Goal: Information Seeking & Learning: Learn about a topic

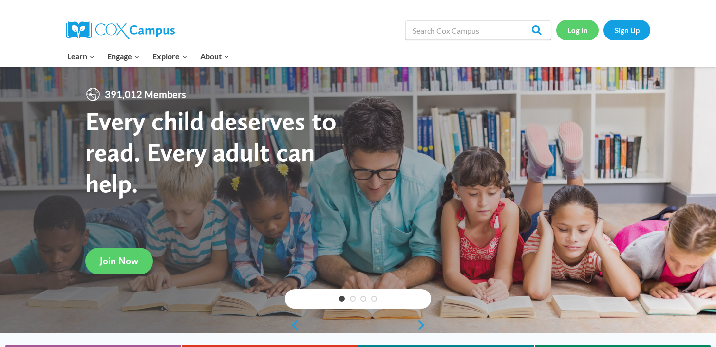
click at [587, 30] on link "Log In" at bounding box center [578, 30] width 42 height 20
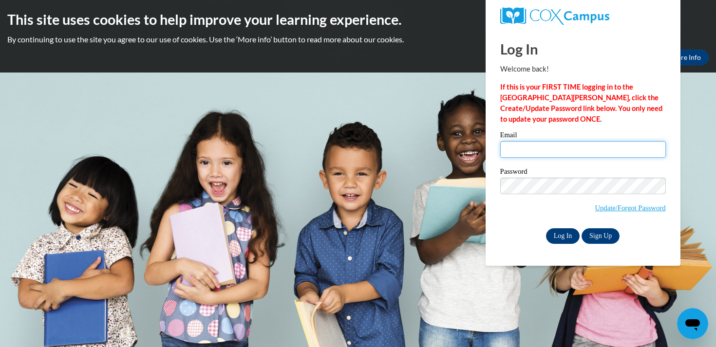
type input "acurtis@mtsd.k12.wi.us"
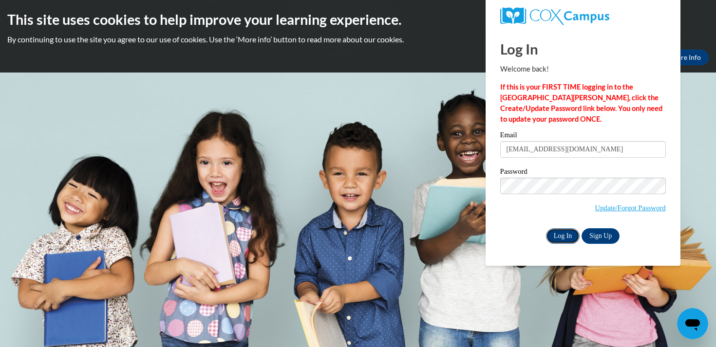
click at [567, 231] on input "Log In" at bounding box center [563, 237] width 34 height 16
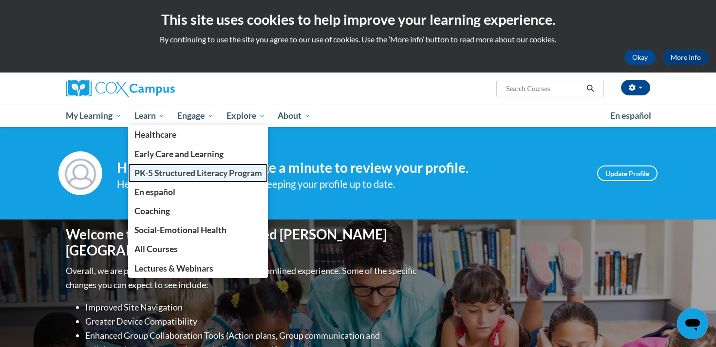
click at [164, 177] on span "PK-5 Structured Literacy Program" at bounding box center [199, 173] width 128 height 10
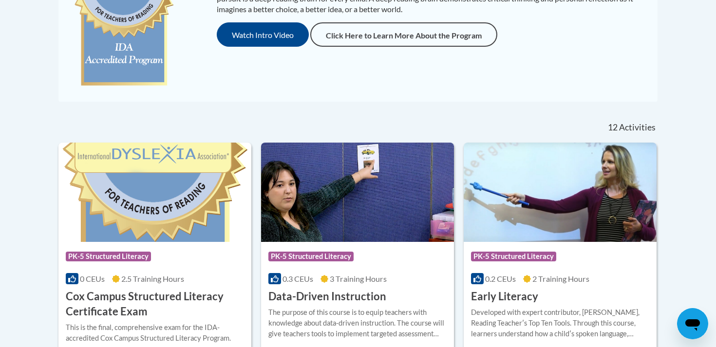
scroll to position [312, 0]
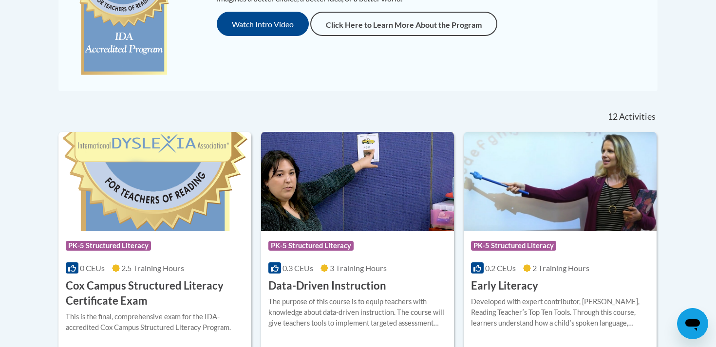
click at [329, 291] on h3 "Data-Driven Instruction" at bounding box center [328, 286] width 118 height 15
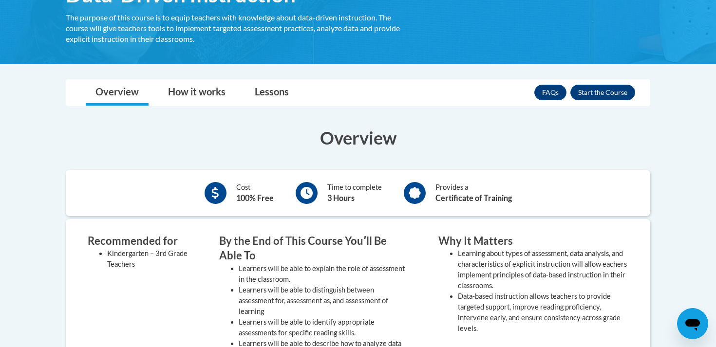
scroll to position [180, 0]
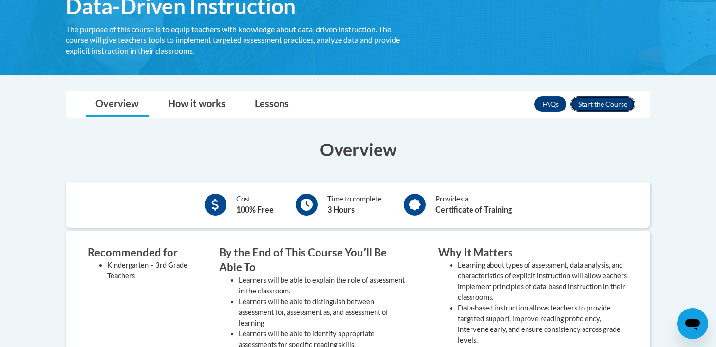
click at [605, 110] on button "Enroll" at bounding box center [603, 104] width 65 height 16
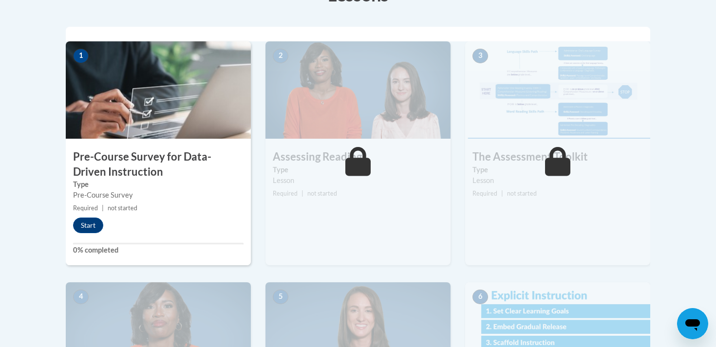
scroll to position [302, 0]
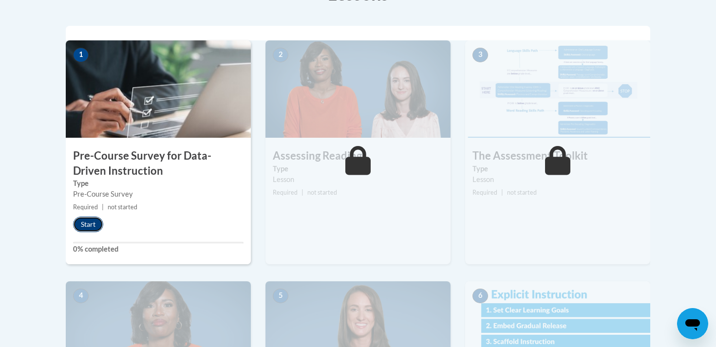
click at [91, 228] on button "Start" at bounding box center [88, 225] width 30 height 16
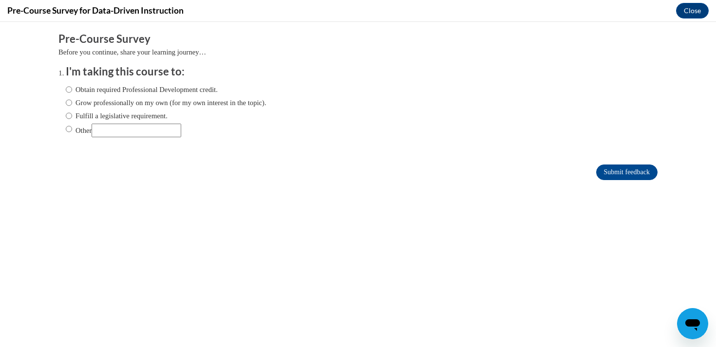
scroll to position [0, 0]
click at [129, 93] on label "Obtain required Professional Development credit." at bounding box center [142, 89] width 152 height 11
click at [72, 93] on input "Obtain required Professional Development credit." at bounding box center [69, 89] width 6 height 11
radio input "true"
click at [618, 176] on input "Submit feedback" at bounding box center [627, 173] width 61 height 16
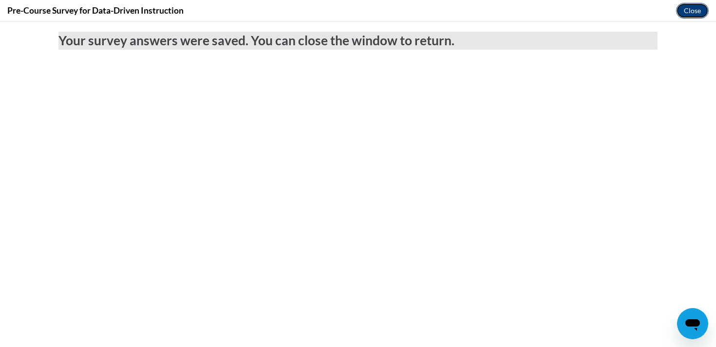
click at [697, 14] on button "Close" at bounding box center [692, 11] width 33 height 16
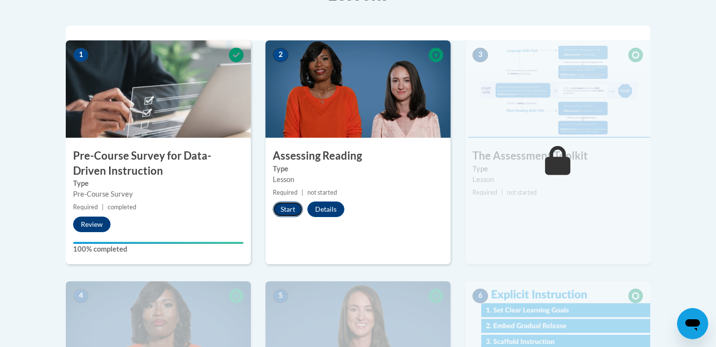
click at [287, 207] on button "Start" at bounding box center [288, 210] width 30 height 16
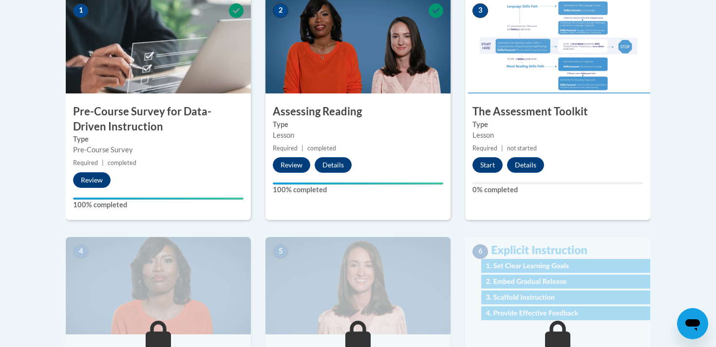
scroll to position [346, 0]
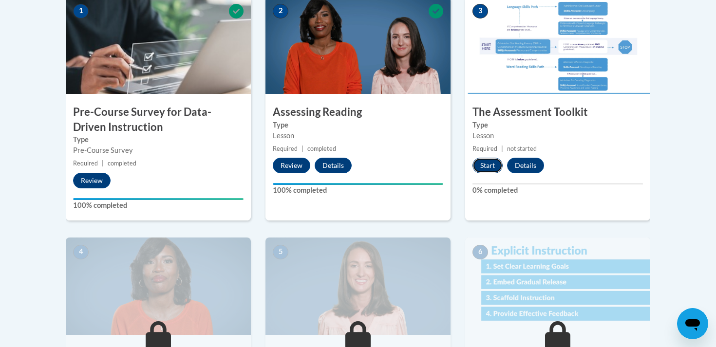
click at [493, 162] on button "Start" at bounding box center [488, 166] width 30 height 16
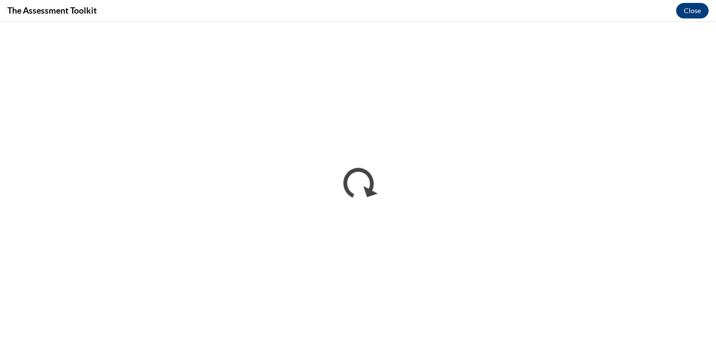
scroll to position [0, 0]
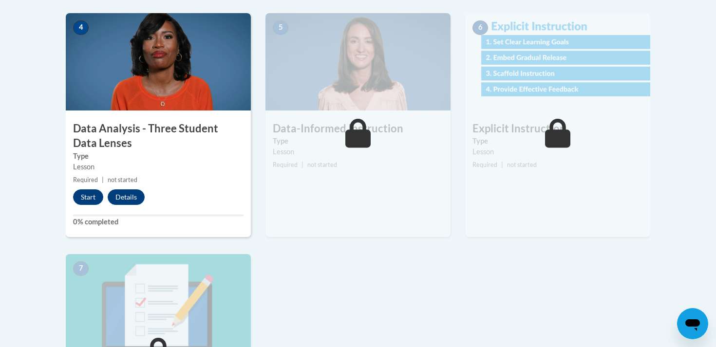
scroll to position [571, 0]
click at [88, 194] on button "Start" at bounding box center [88, 197] width 30 height 16
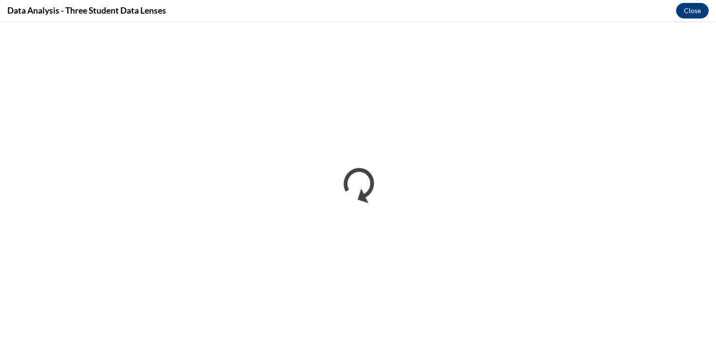
scroll to position [0, 0]
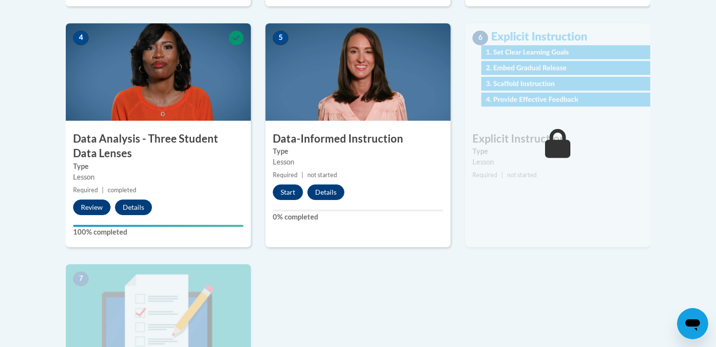
scroll to position [554, 0]
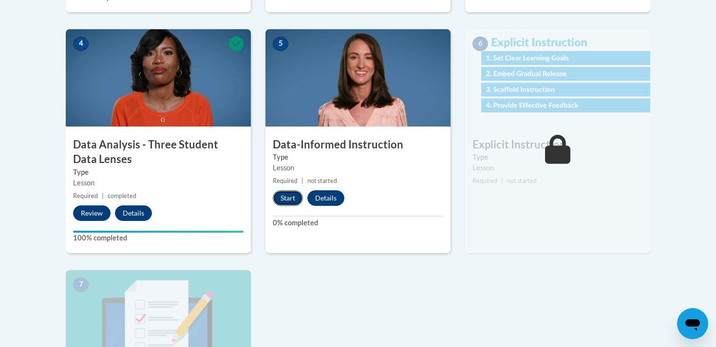
click at [284, 195] on button "Start" at bounding box center [288, 199] width 30 height 16
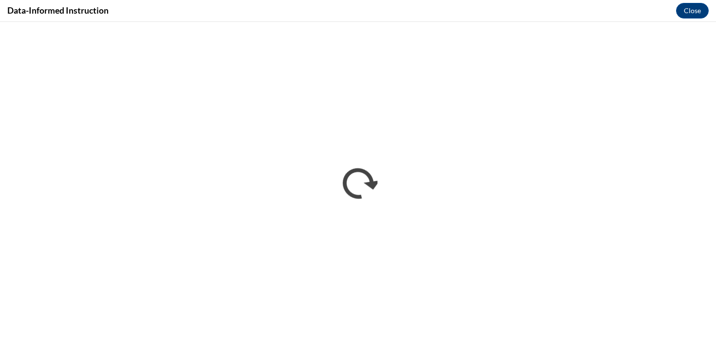
scroll to position [0, 0]
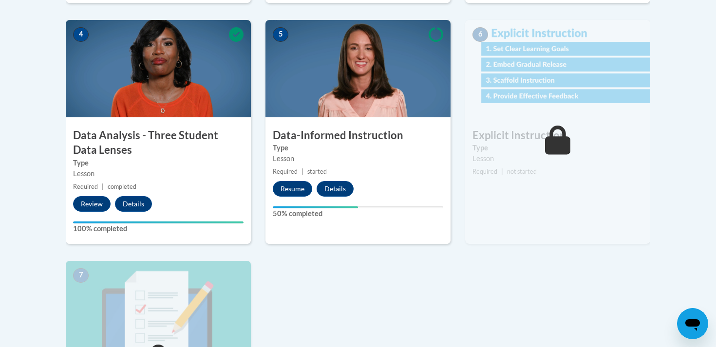
scroll to position [562, 0]
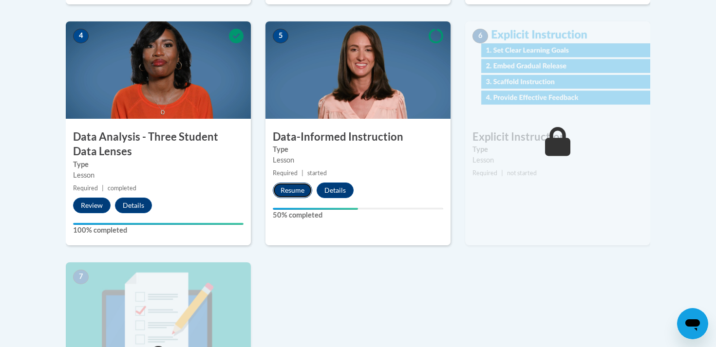
click at [288, 192] on button "Resume" at bounding box center [292, 191] width 39 height 16
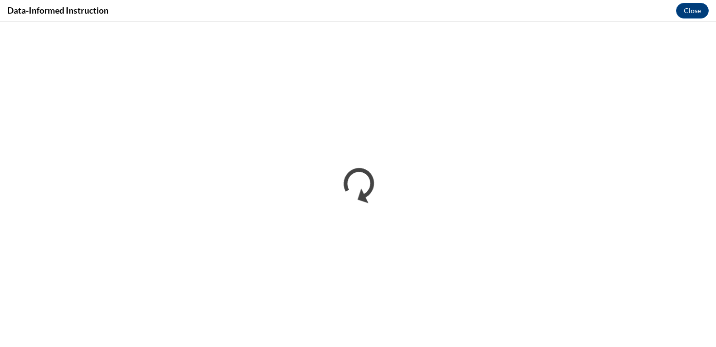
scroll to position [0, 0]
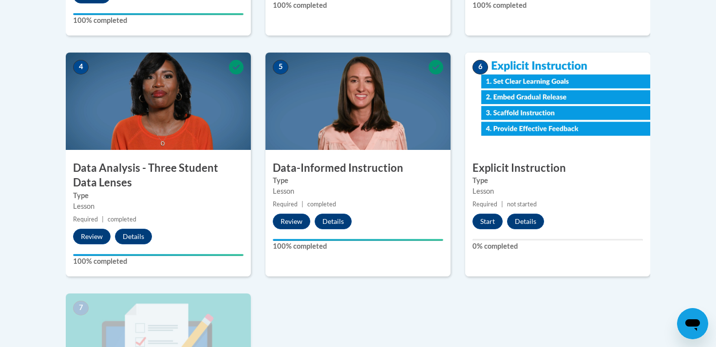
scroll to position [640, 0]
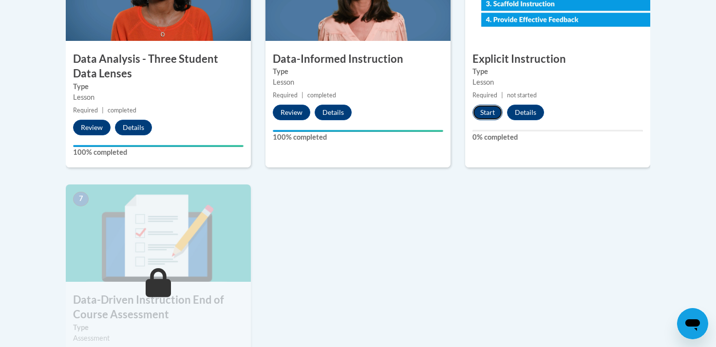
click at [486, 108] on button "Start" at bounding box center [488, 113] width 30 height 16
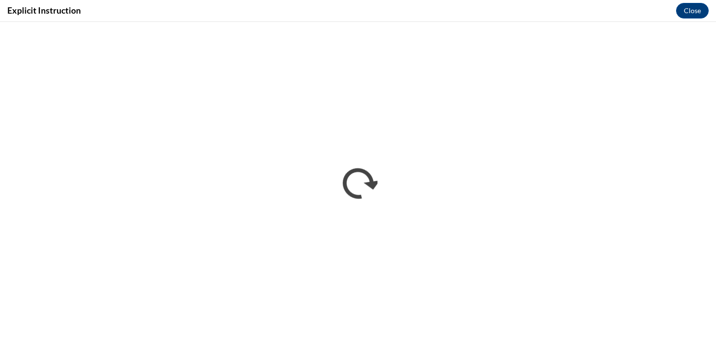
scroll to position [0, 0]
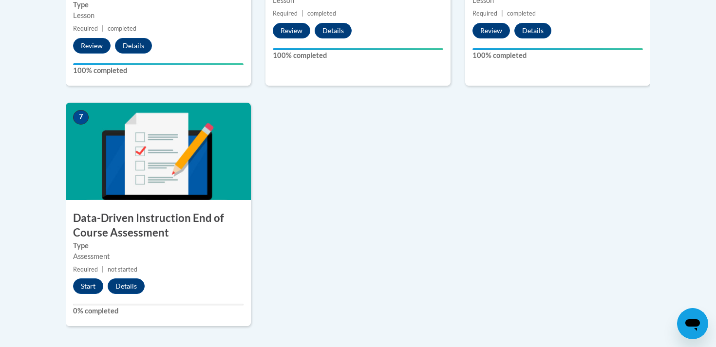
scroll to position [761, 0]
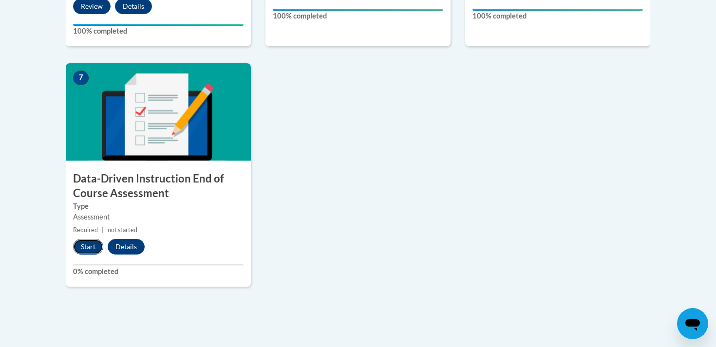
click at [93, 249] on button "Start" at bounding box center [88, 247] width 30 height 16
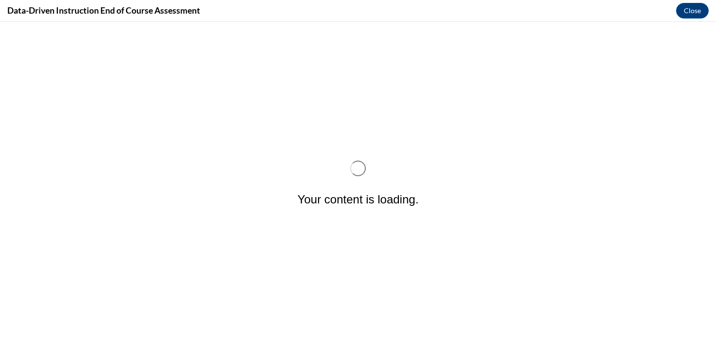
scroll to position [0, 0]
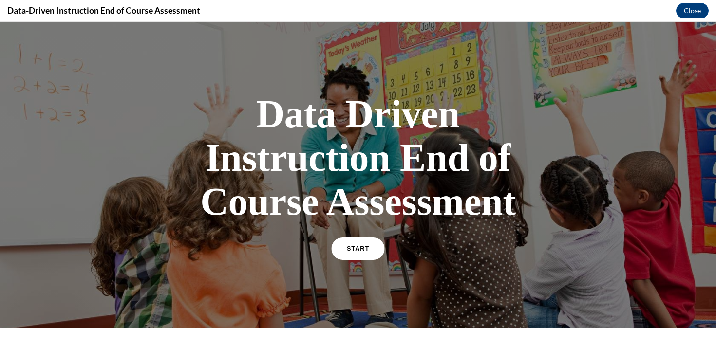
click at [345, 259] on link "START" at bounding box center [357, 249] width 53 height 22
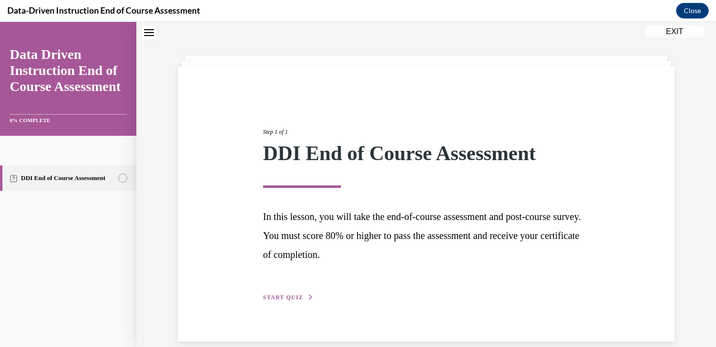
scroll to position [44, 0]
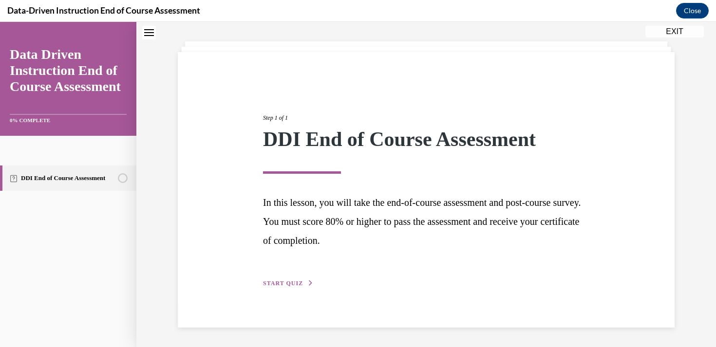
click at [291, 284] on span "START QUIZ" at bounding box center [283, 283] width 40 height 7
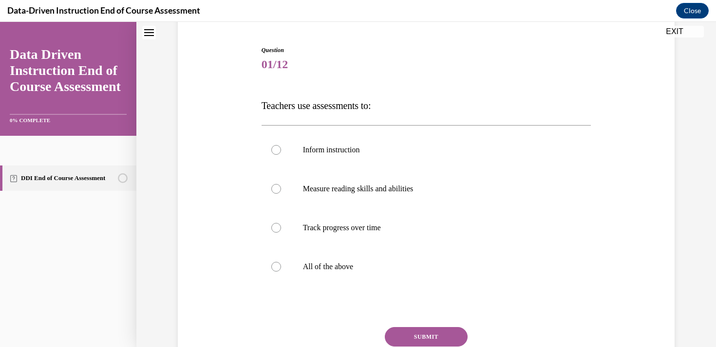
scroll to position [92, 0]
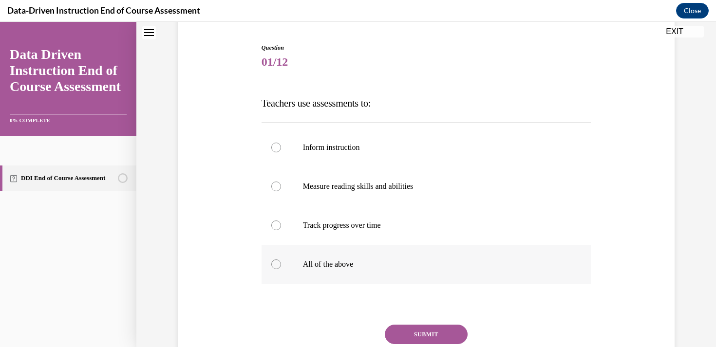
click at [377, 263] on p "All of the above" at bounding box center [435, 265] width 264 height 10
click at [281, 263] on input "All of the above" at bounding box center [276, 265] width 10 height 10
radio input "true"
click at [418, 334] on button "SUBMIT" at bounding box center [426, 334] width 83 height 19
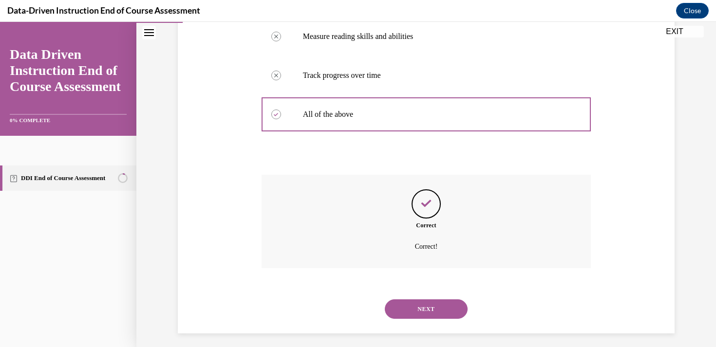
scroll to position [248, 0]
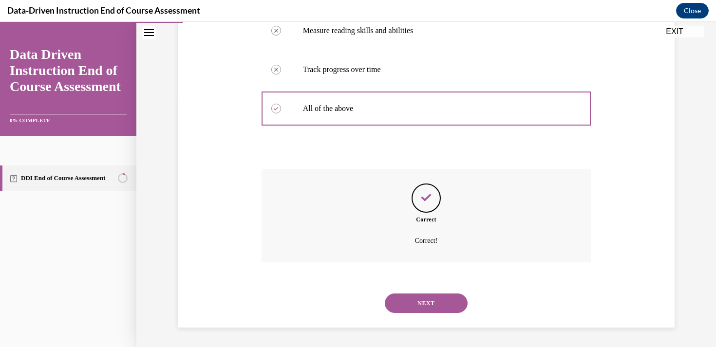
click at [435, 300] on button "NEXT" at bounding box center [426, 303] width 83 height 19
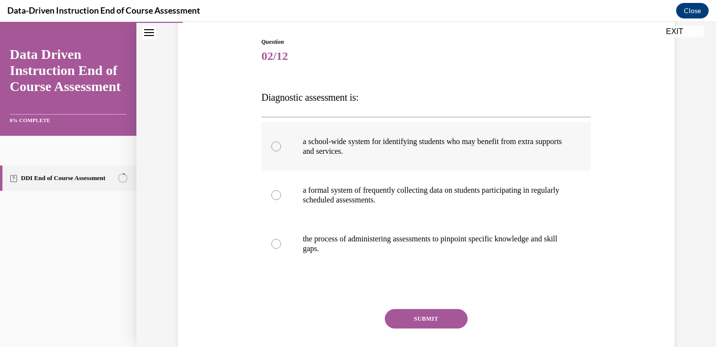
scroll to position [98, 0]
click at [398, 155] on p "a school-wide system for identifying students who may benefit from extra suppor…" at bounding box center [435, 145] width 264 height 19
click at [281, 151] on input "a school-wide system for identifying students who may benefit from extra suppor…" at bounding box center [276, 146] width 10 height 10
radio input "true"
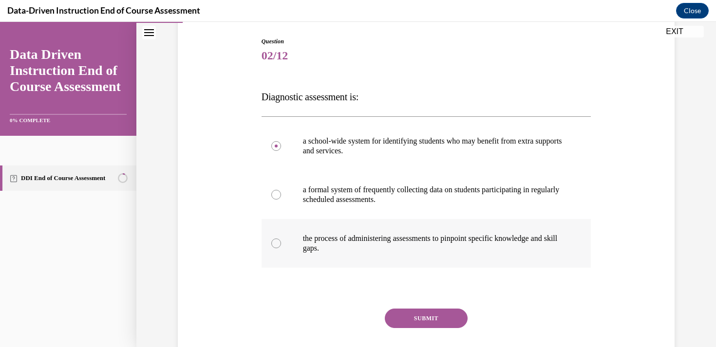
click at [354, 248] on p "the process of administering assessments to pinpoint specific knowledge and ski…" at bounding box center [435, 243] width 264 height 19
click at [281, 248] on input "the process of administering assessments to pinpoint specific knowledge and ski…" at bounding box center [276, 244] width 10 height 10
radio input "true"
click at [437, 317] on button "SUBMIT" at bounding box center [426, 318] width 83 height 19
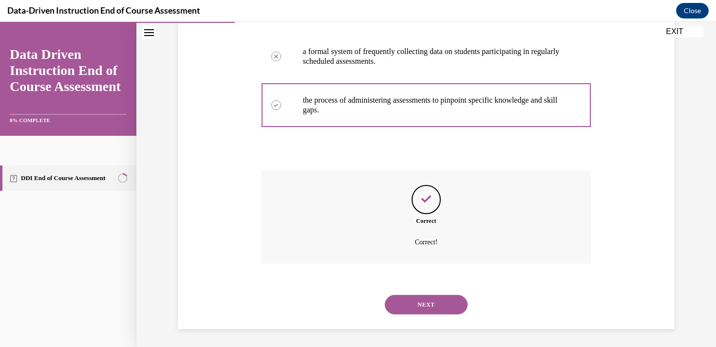
scroll to position [238, 0]
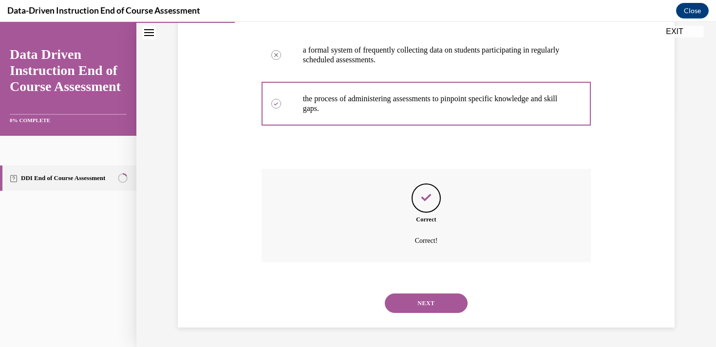
click at [438, 313] on div "NEXT" at bounding box center [427, 303] width 330 height 39
click at [437, 304] on button "NEXT" at bounding box center [426, 303] width 83 height 19
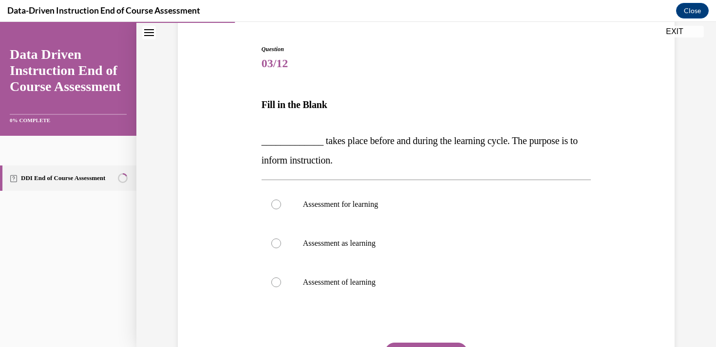
scroll to position [112, 0]
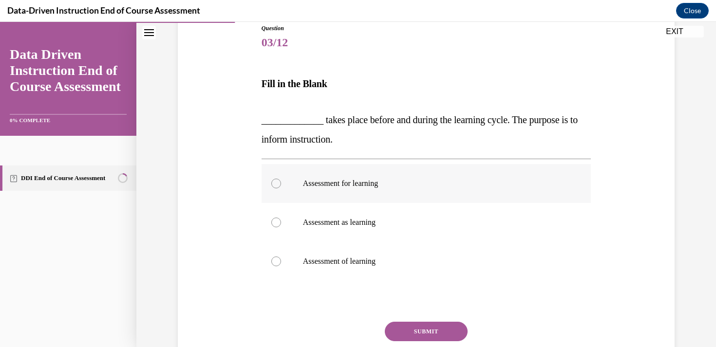
click at [374, 193] on label "Assessment for learning" at bounding box center [427, 183] width 330 height 39
click at [281, 189] on input "Assessment for learning" at bounding box center [276, 184] width 10 height 10
radio input "true"
click at [422, 332] on button "SUBMIT" at bounding box center [426, 331] width 83 height 19
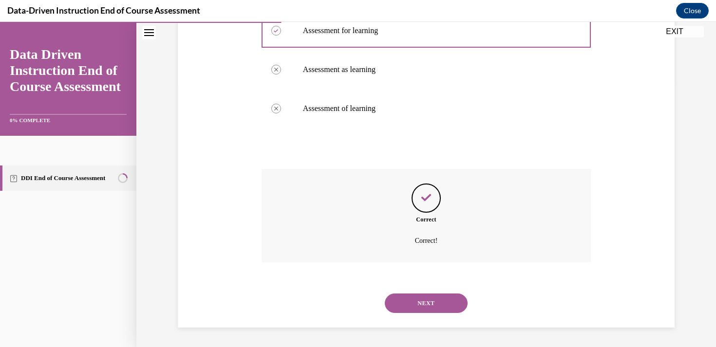
click at [426, 299] on button "NEXT" at bounding box center [426, 303] width 83 height 19
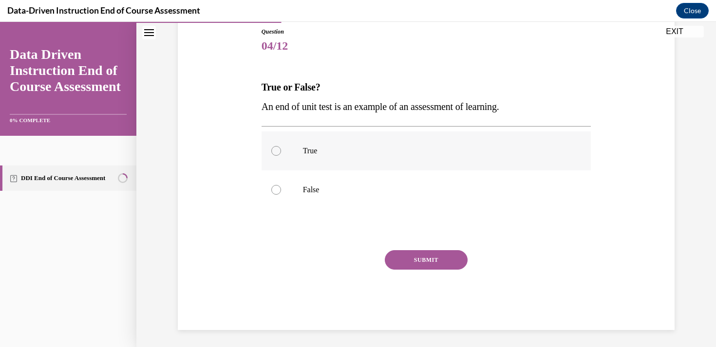
click at [460, 158] on label "True" at bounding box center [427, 151] width 330 height 39
click at [281, 156] on input "True" at bounding box center [276, 151] width 10 height 10
radio input "true"
click at [442, 260] on button "SUBMIT" at bounding box center [426, 260] width 83 height 19
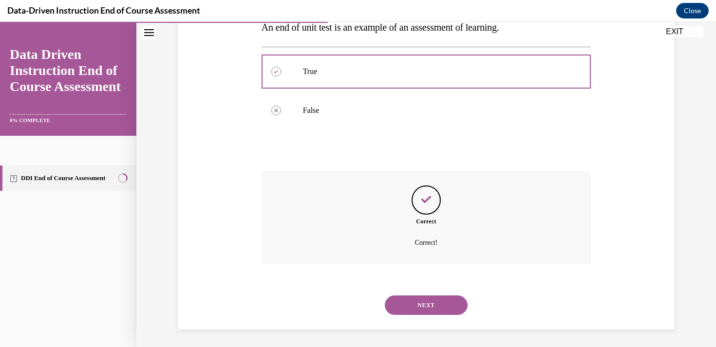
scroll to position [190, 0]
click at [438, 305] on button "NEXT" at bounding box center [426, 303] width 83 height 19
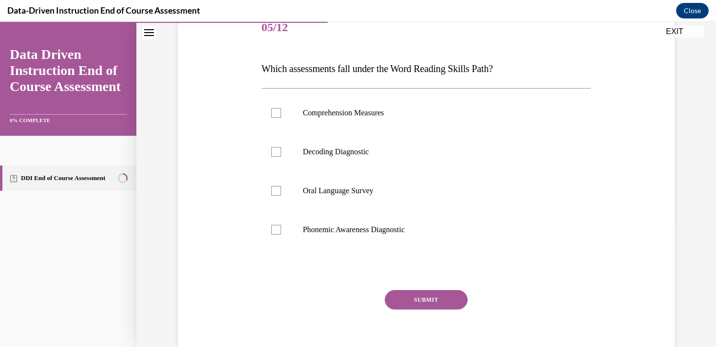
scroll to position [131, 0]
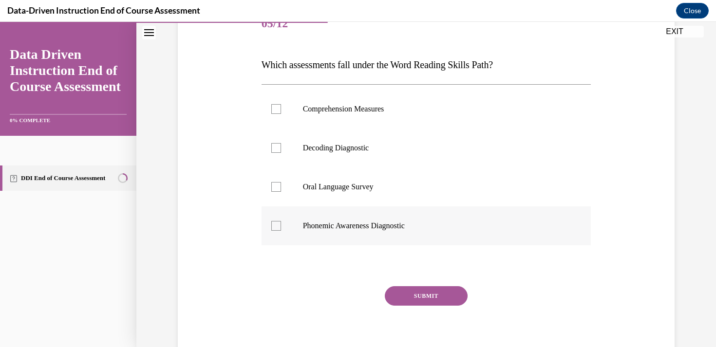
click at [367, 225] on p "Phonemic Awareness Diagnostic" at bounding box center [435, 226] width 264 height 10
click at [281, 225] on input "Phonemic Awareness Diagnostic" at bounding box center [276, 226] width 10 height 10
checkbox input "true"
click at [373, 156] on label "Decoding Diagnostic" at bounding box center [427, 148] width 330 height 39
click at [281, 153] on input "Decoding Diagnostic" at bounding box center [276, 148] width 10 height 10
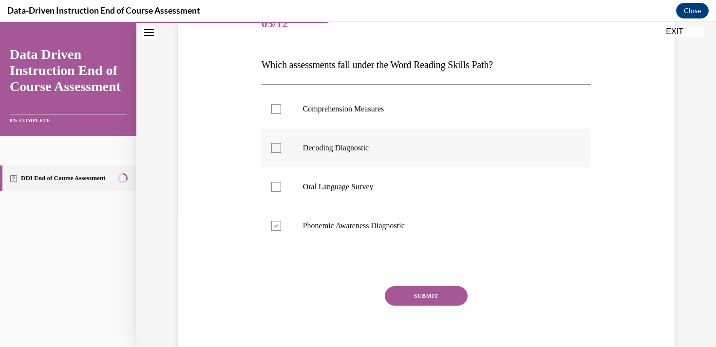
checkbox input "true"
click at [408, 298] on button "SUBMIT" at bounding box center [426, 296] width 83 height 19
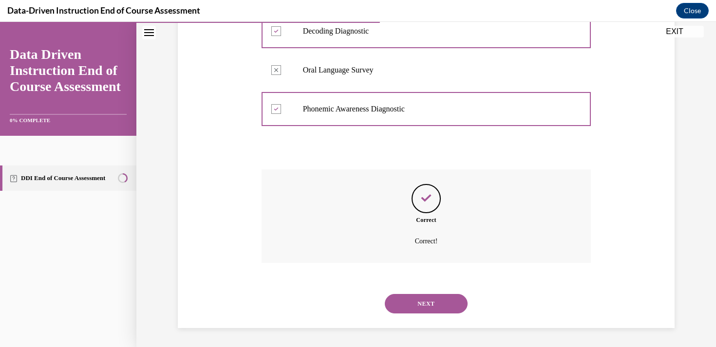
scroll to position [248, 0]
click at [414, 303] on button "NEXT" at bounding box center [426, 303] width 83 height 19
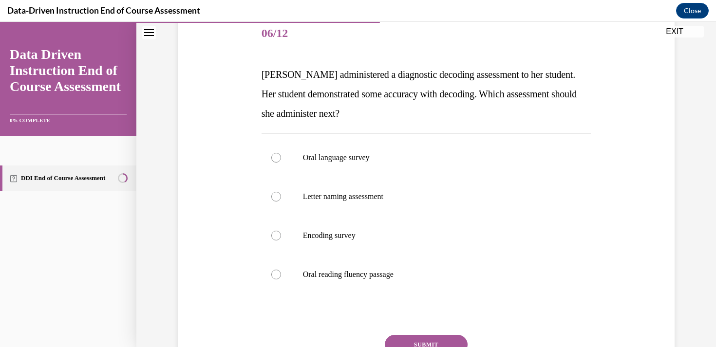
scroll to position [122, 0]
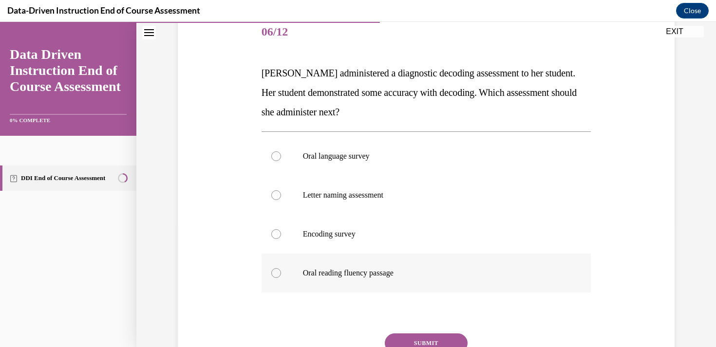
click at [363, 277] on p "Oral reading fluency passage" at bounding box center [435, 274] width 264 height 10
click at [281, 277] on input "Oral reading fluency passage" at bounding box center [276, 274] width 10 height 10
radio input "true"
click at [315, 203] on label "Letter naming assessment" at bounding box center [427, 195] width 330 height 39
click at [281, 200] on input "Letter naming assessment" at bounding box center [276, 196] width 10 height 10
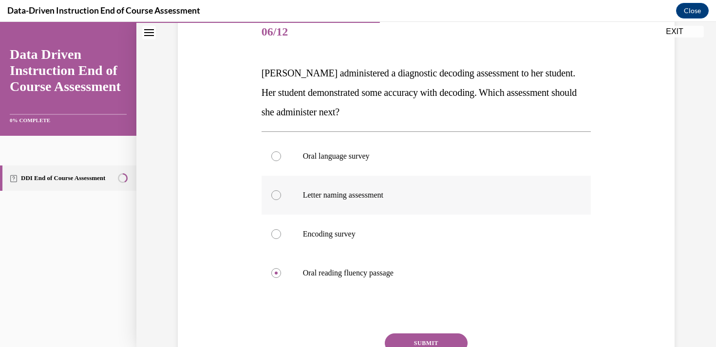
radio input "true"
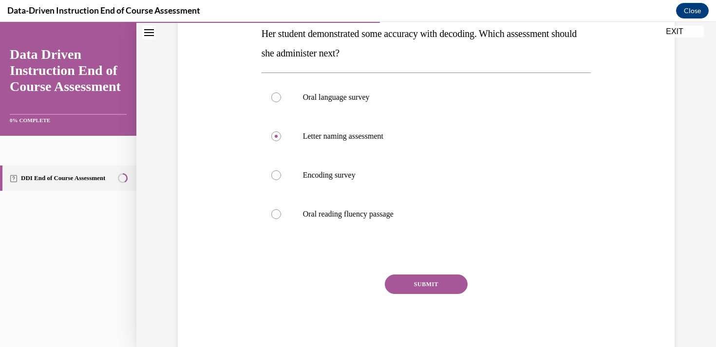
click at [416, 285] on button "SUBMIT" at bounding box center [426, 284] width 83 height 19
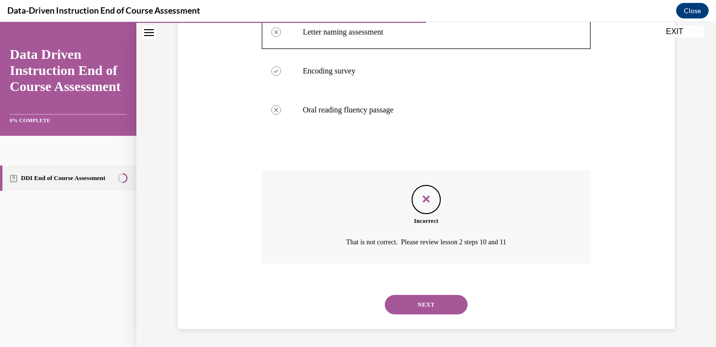
scroll to position [287, 0]
click at [424, 307] on button "NEXT" at bounding box center [426, 303] width 83 height 19
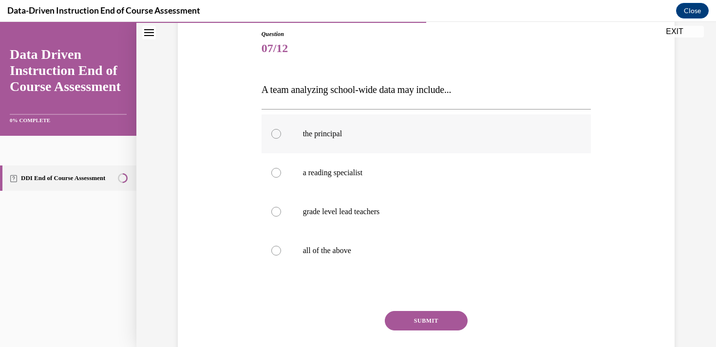
scroll to position [106, 0]
click at [403, 257] on label "all of the above" at bounding box center [427, 250] width 330 height 39
click at [281, 255] on input "all of the above" at bounding box center [276, 251] width 10 height 10
radio input "true"
click at [413, 325] on button "SUBMIT" at bounding box center [426, 320] width 83 height 19
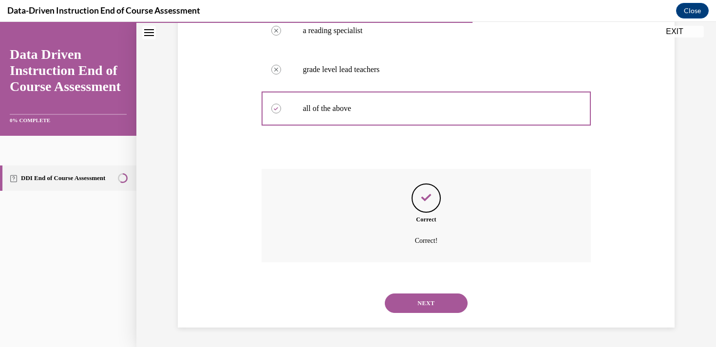
click at [429, 298] on button "NEXT" at bounding box center [426, 303] width 83 height 19
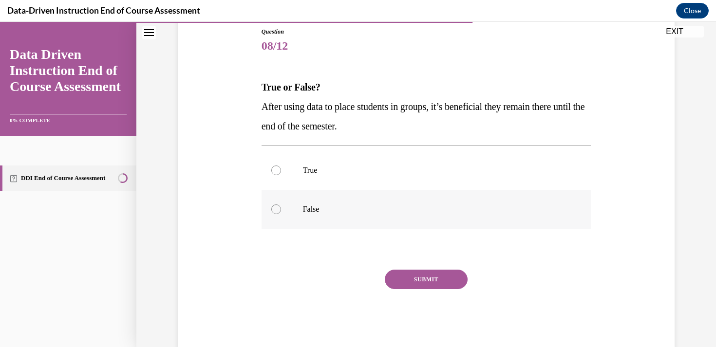
click at [318, 203] on label "False" at bounding box center [427, 209] width 330 height 39
click at [281, 205] on input "False" at bounding box center [276, 210] width 10 height 10
radio input "true"
click at [399, 282] on button "SUBMIT" at bounding box center [426, 279] width 83 height 19
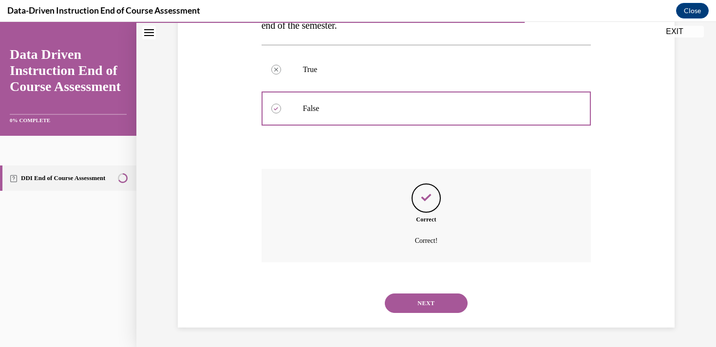
click at [431, 307] on button "NEXT" at bounding box center [426, 303] width 83 height 19
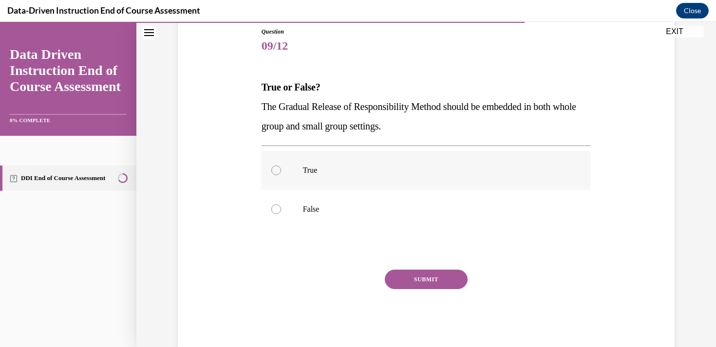
click at [351, 173] on p "True" at bounding box center [435, 171] width 264 height 10
click at [281, 173] on input "True" at bounding box center [276, 171] width 10 height 10
radio input "true"
click at [408, 279] on button "SUBMIT" at bounding box center [426, 279] width 83 height 19
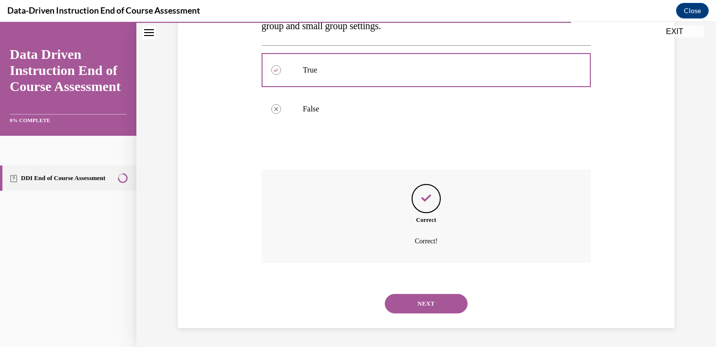
scroll to position [209, 0]
click at [426, 299] on button "NEXT" at bounding box center [426, 303] width 83 height 19
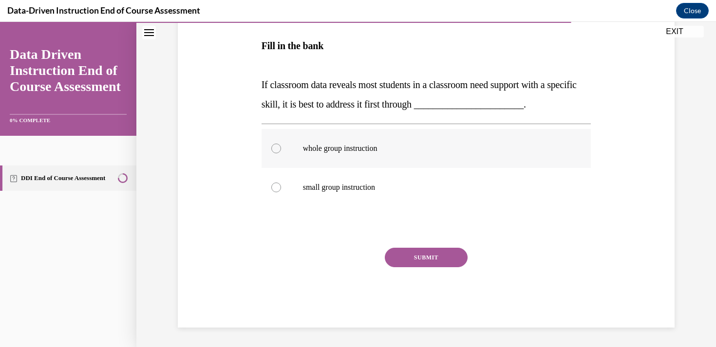
scroll to position [165, 0]
click at [427, 165] on label "whole group instruction" at bounding box center [427, 149] width 330 height 39
click at [281, 154] on input "whole group instruction" at bounding box center [276, 150] width 10 height 10
radio input "true"
click at [427, 259] on button "SUBMIT" at bounding box center [426, 258] width 83 height 19
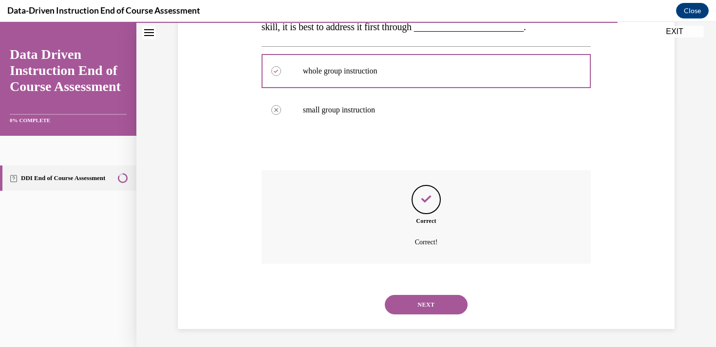
scroll to position [245, 0]
click at [422, 310] on button "NEXT" at bounding box center [426, 303] width 83 height 19
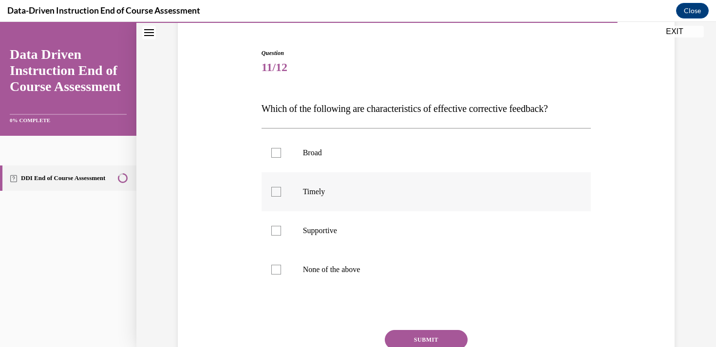
scroll to position [88, 0]
click at [389, 275] on label "None of the above" at bounding box center [427, 269] width 330 height 39
click at [281, 274] on input "None of the above" at bounding box center [276, 269] width 10 height 10
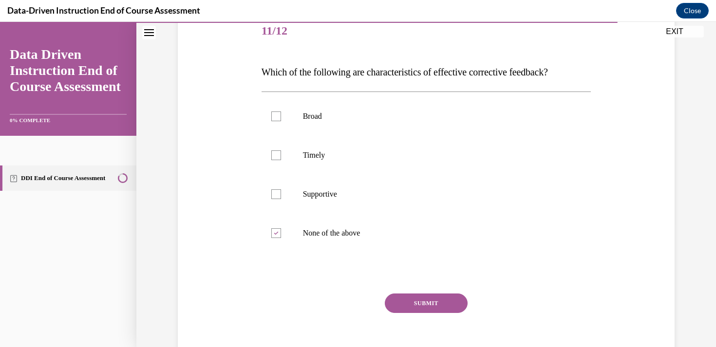
scroll to position [130, 0]
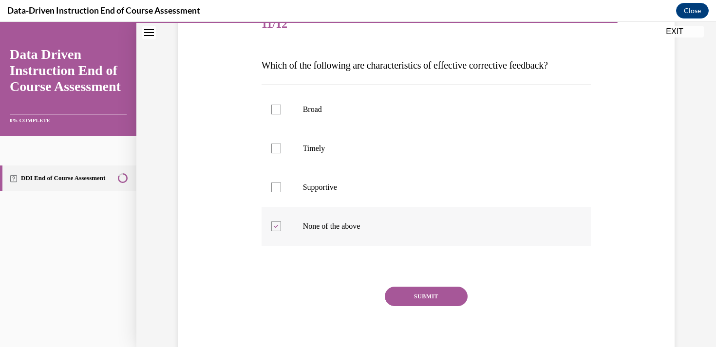
click at [382, 228] on p "None of the above" at bounding box center [435, 227] width 264 height 10
click at [281, 228] on input "None of the above" at bounding box center [276, 227] width 10 height 10
checkbox input "false"
click at [377, 149] on p "Timely" at bounding box center [435, 149] width 264 height 10
click at [281, 149] on input "Timely" at bounding box center [276, 149] width 10 height 10
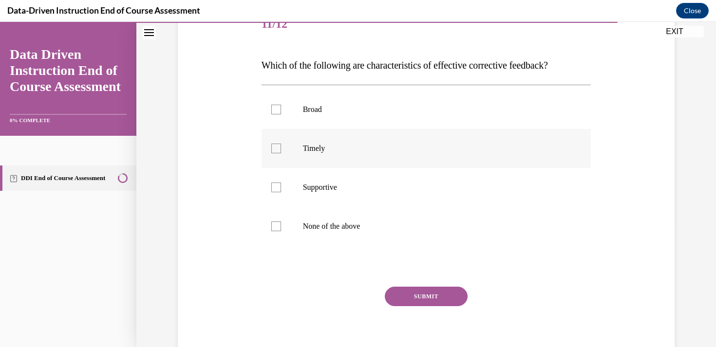
checkbox input "true"
click at [376, 190] on p "Supportive" at bounding box center [435, 188] width 264 height 10
click at [281, 190] on input "Supportive" at bounding box center [276, 188] width 10 height 10
checkbox input "true"
click at [402, 301] on button "SUBMIT" at bounding box center [426, 296] width 83 height 19
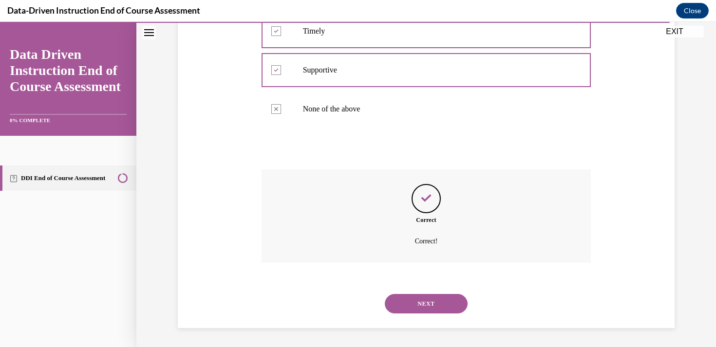
scroll to position [248, 0]
click at [414, 301] on button "NEXT" at bounding box center [426, 303] width 83 height 19
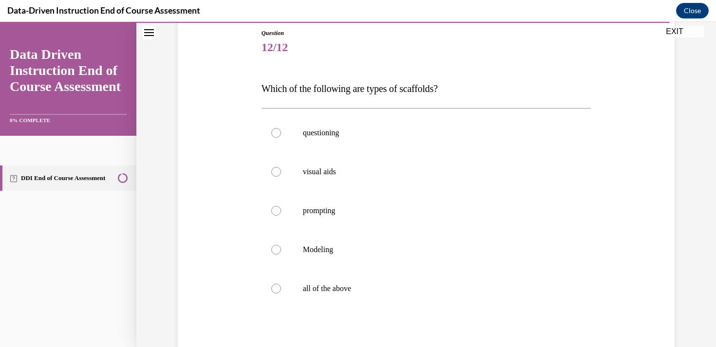
scroll to position [108, 0]
click at [364, 287] on p "all of the above" at bounding box center [435, 288] width 264 height 10
click at [281, 287] on input "all of the above" at bounding box center [276, 288] width 10 height 10
radio input "true"
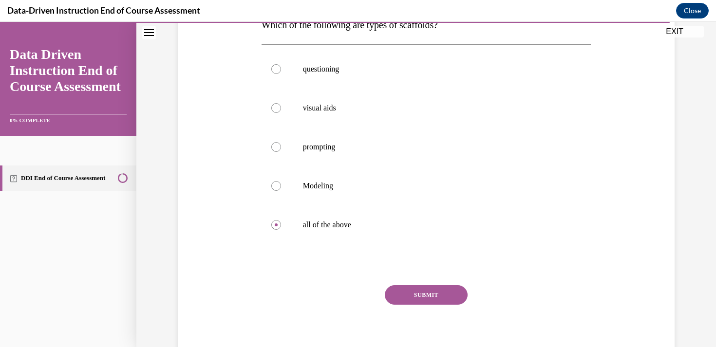
click at [418, 296] on button "SUBMIT" at bounding box center [426, 295] width 83 height 19
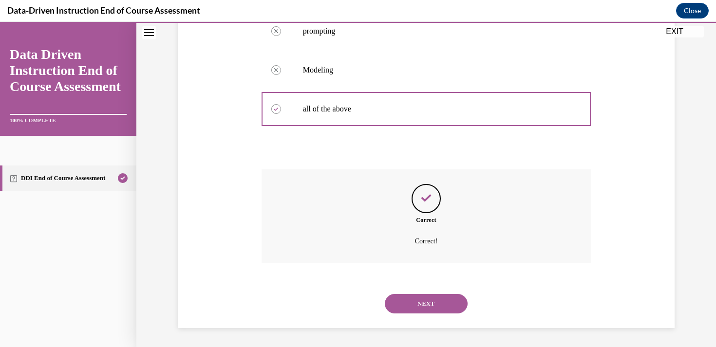
scroll to position [287, 0]
click at [420, 301] on button "NEXT" at bounding box center [426, 303] width 83 height 19
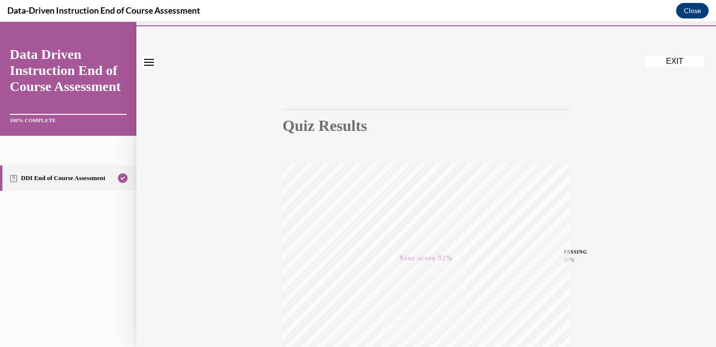
scroll to position [0, 0]
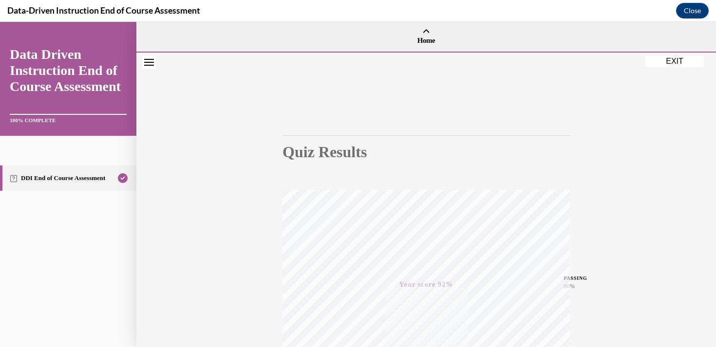
click at [682, 62] on button "EXIT" at bounding box center [675, 62] width 58 height 12
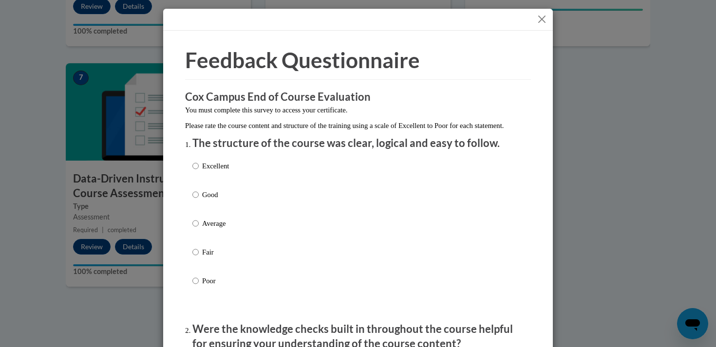
click at [218, 172] on p "Excellent" at bounding box center [215, 166] width 27 height 11
click at [199, 172] on input "Excellent" at bounding box center [196, 166] width 6 height 11
radio input "true"
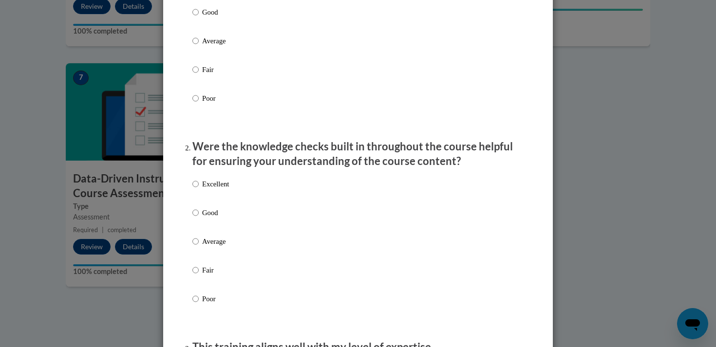
click at [220, 190] on p "Excellent" at bounding box center [215, 184] width 27 height 11
click at [199, 190] on input "Excellent" at bounding box center [196, 184] width 6 height 11
radio input "true"
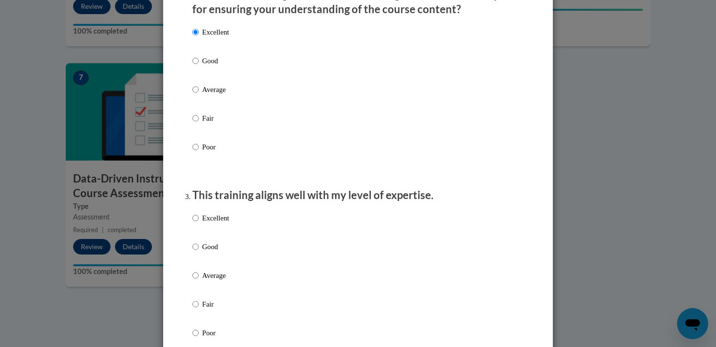
click at [219, 224] on p "Excellent" at bounding box center [215, 218] width 27 height 11
click at [199, 224] on input "Excellent" at bounding box center [196, 218] width 6 height 11
radio input "true"
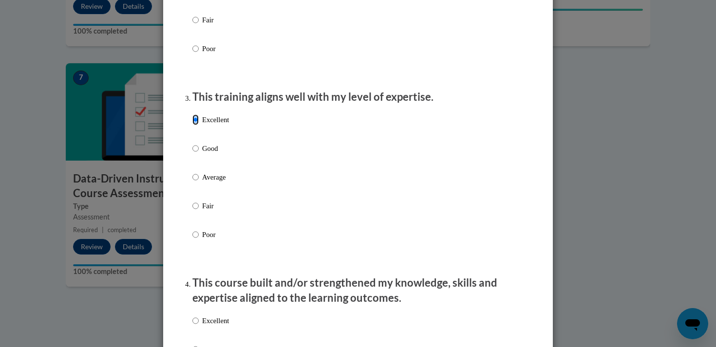
scroll to position [623, 0]
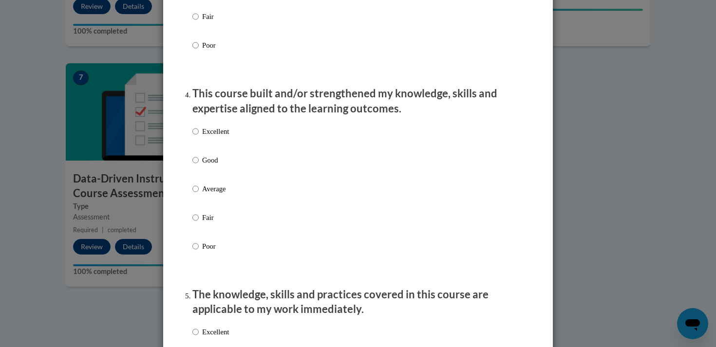
click at [221, 137] on p "Excellent" at bounding box center [215, 131] width 27 height 11
click at [199, 137] on input "Excellent" at bounding box center [196, 131] width 6 height 11
radio input "true"
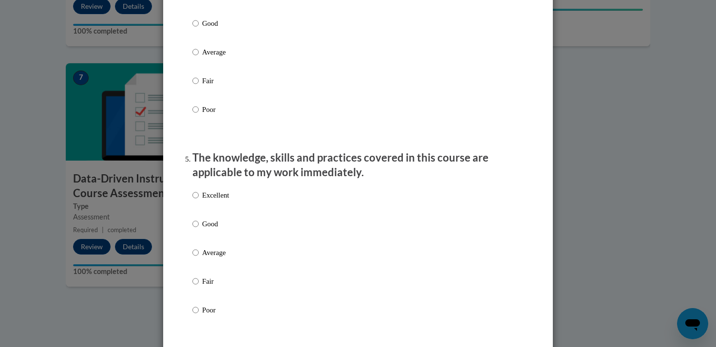
scroll to position [760, 0]
click at [220, 211] on label "Excellent" at bounding box center [211, 203] width 37 height 26
click at [199, 200] on input "Excellent" at bounding box center [196, 195] width 6 height 11
radio input "true"
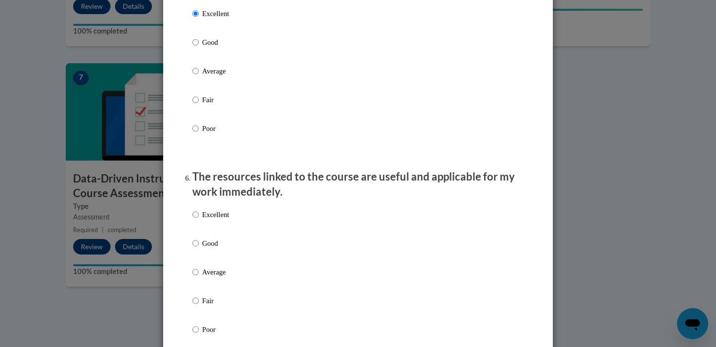
click at [219, 220] on p "Excellent" at bounding box center [215, 215] width 27 height 11
click at [199, 220] on input "Excellent" at bounding box center [196, 215] width 6 height 11
radio input "true"
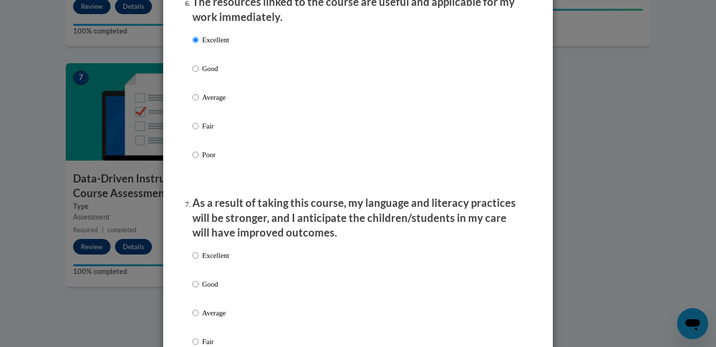
click at [217, 261] on p "Excellent" at bounding box center [215, 256] width 27 height 11
click at [199, 261] on input "Excellent" at bounding box center [196, 256] width 6 height 11
radio input "true"
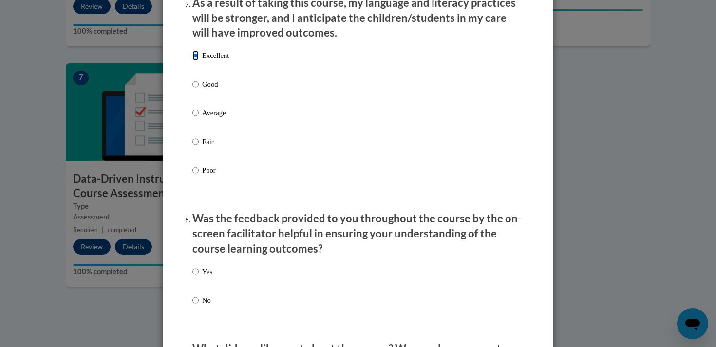
scroll to position [1317, 0]
click at [209, 277] on p "Yes" at bounding box center [207, 271] width 10 height 11
click at [199, 277] on input "Yes" at bounding box center [196, 271] width 6 height 11
radio input "true"
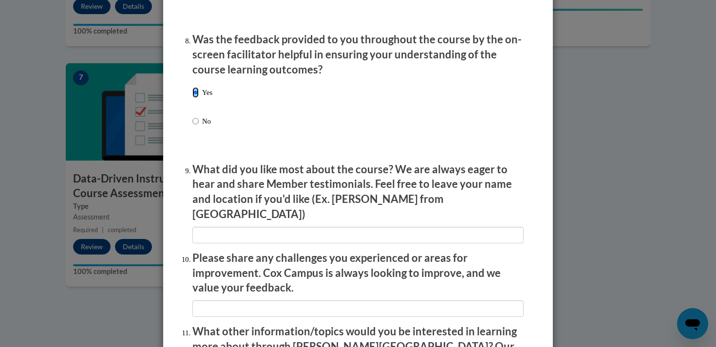
scroll to position [1504, 0]
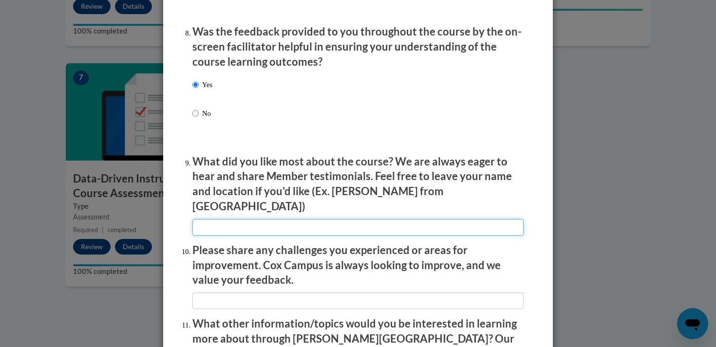
click at [227, 219] on input "textbox" at bounding box center [358, 227] width 331 height 17
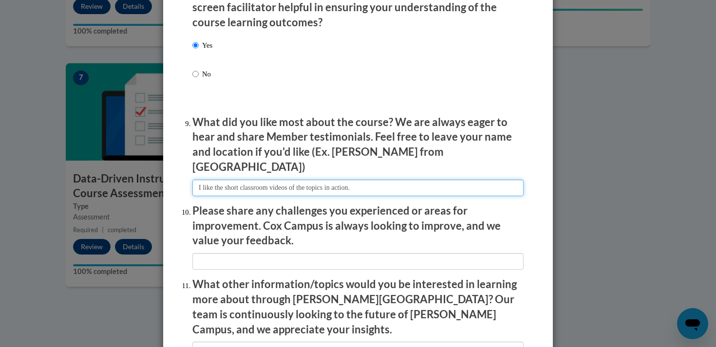
scroll to position [1543, 0]
type input "I like the short classroom videos of the topics in action."
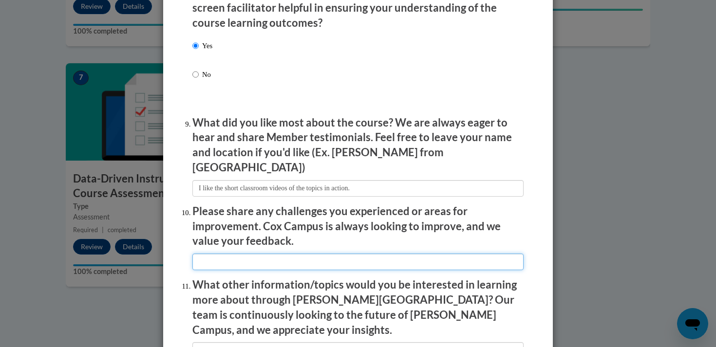
click at [228, 254] on input "textbox" at bounding box center [358, 262] width 331 height 17
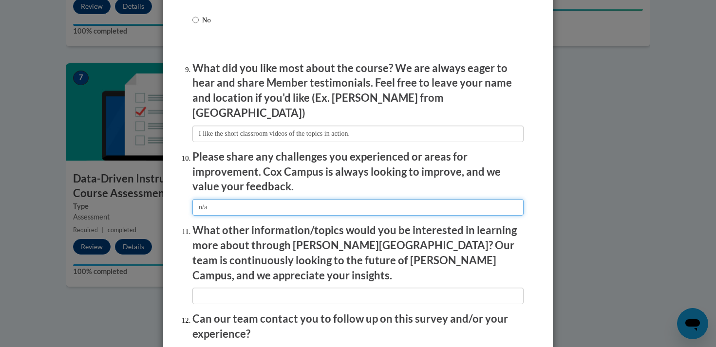
scroll to position [1598, 0]
type input "n/a"
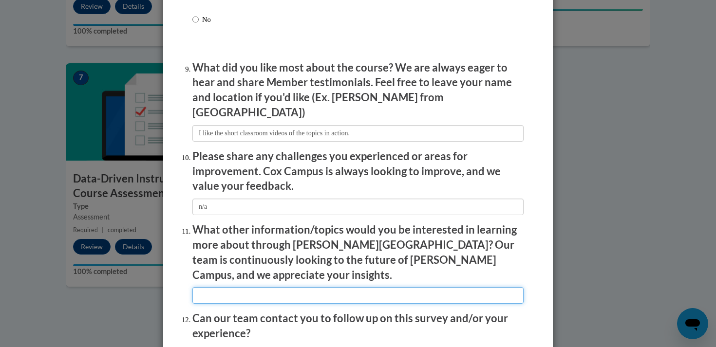
click at [247, 288] on input "textbox" at bounding box center [358, 296] width 331 height 17
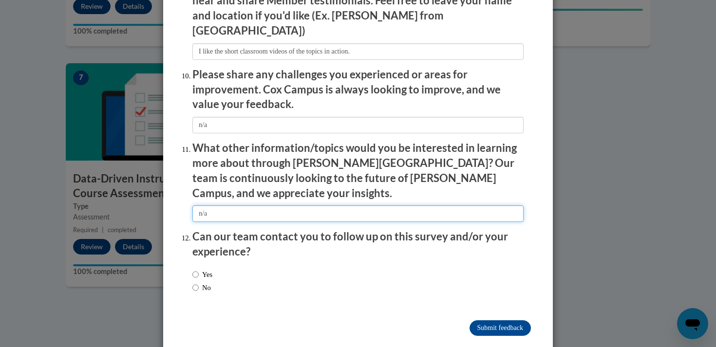
type input "n/a"
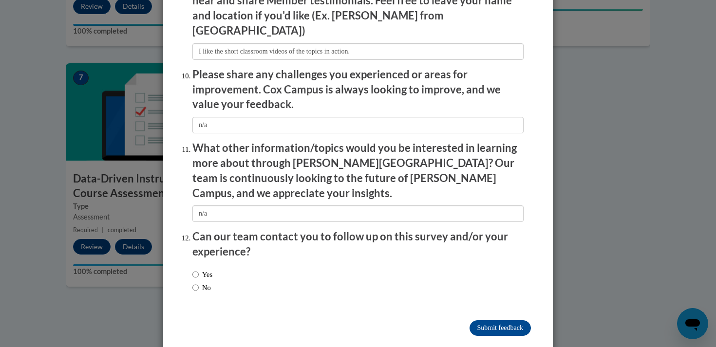
click at [207, 283] on label "No" at bounding box center [202, 288] width 19 height 11
click at [199, 283] on input "No" at bounding box center [196, 288] width 6 height 11
radio input "true"
click at [477, 321] on input "Submit feedback" at bounding box center [500, 329] width 61 height 16
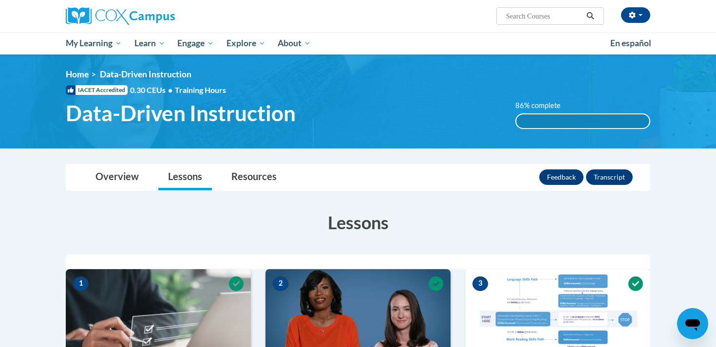
scroll to position [66, 0]
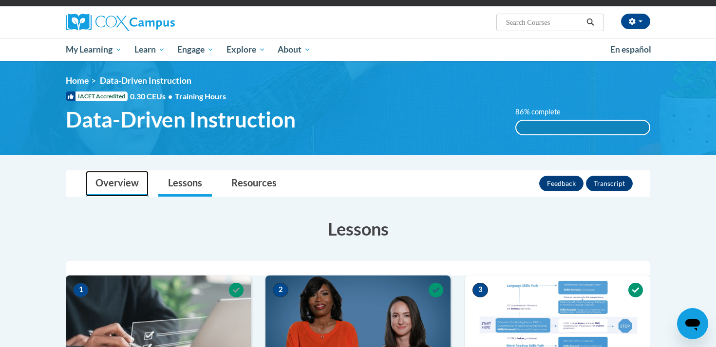
click at [139, 184] on link "Overview" at bounding box center [117, 184] width 63 height 26
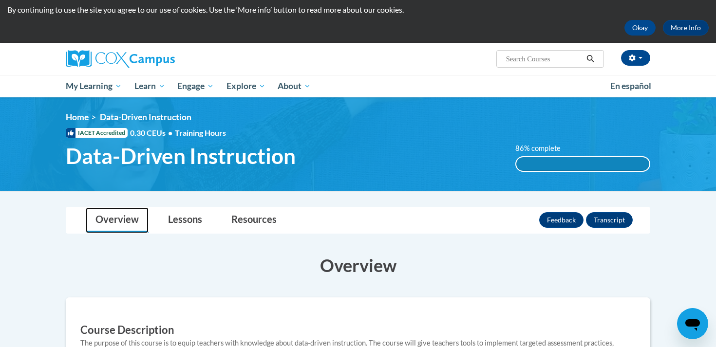
scroll to position [0, 0]
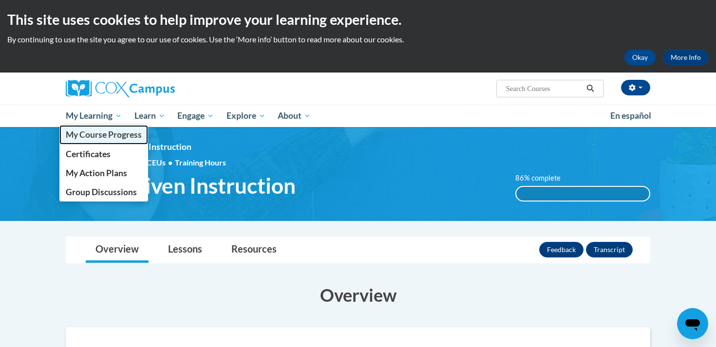
click at [113, 136] on span "My Course Progress" at bounding box center [104, 135] width 76 height 10
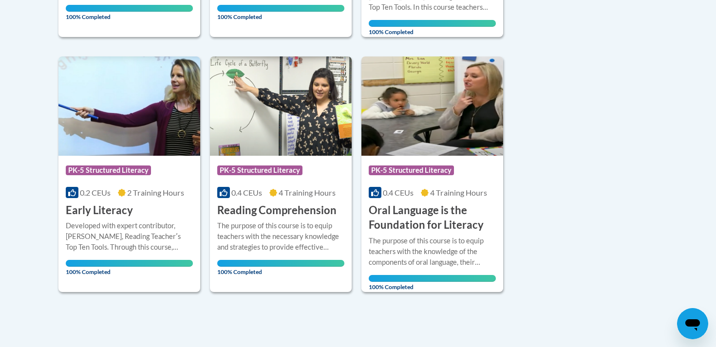
scroll to position [505, 0]
